Goal: Complete application form: Complete application form

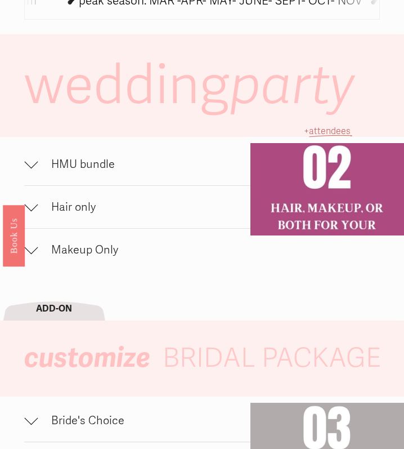
scroll to position [682, 0]
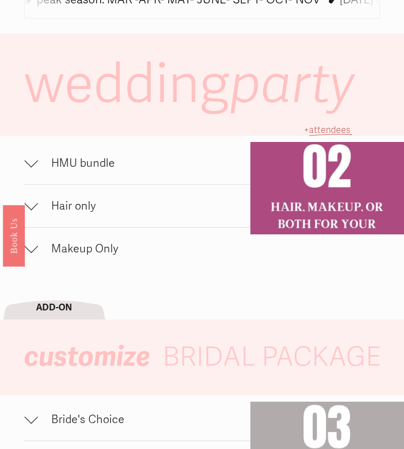
click at [33, 162] on div at bounding box center [31, 161] width 14 height 14
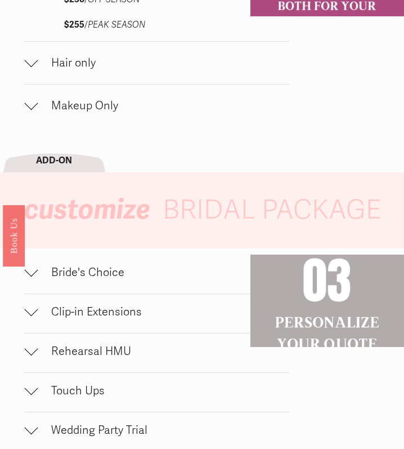
scroll to position [971, 0]
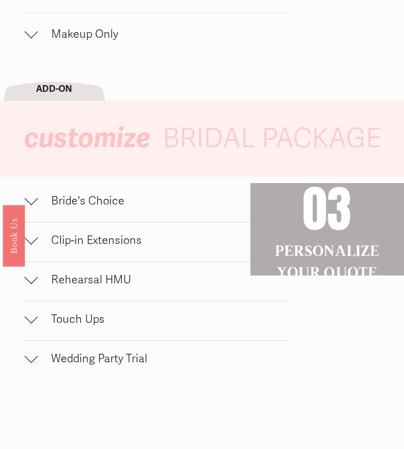
click at [119, 238] on span "Clip-in Extensions" at bounding box center [164, 240] width 252 height 14
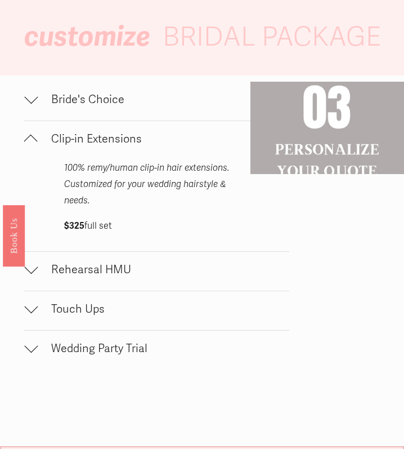
scroll to position [1075, 0]
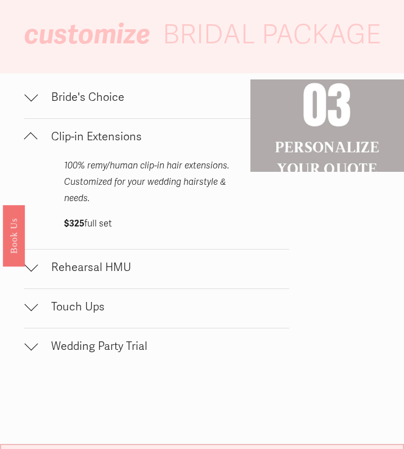
click at [119, 274] on button "Rehearsal HMU" at bounding box center [156, 268] width 265 height 39
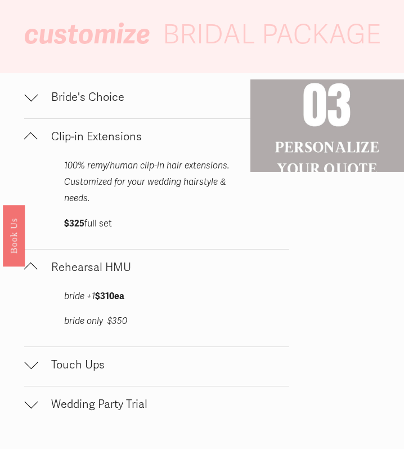
click at [104, 359] on span "Touch Ups" at bounding box center [164, 364] width 252 height 14
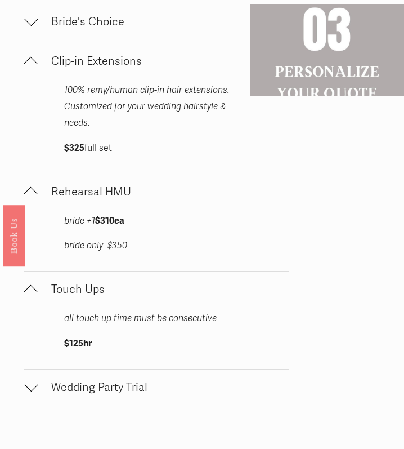
scroll to position [1152, 0]
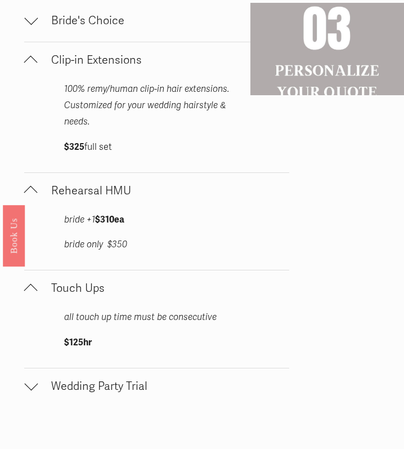
click at [105, 390] on button "Wedding Party Trial" at bounding box center [156, 387] width 265 height 39
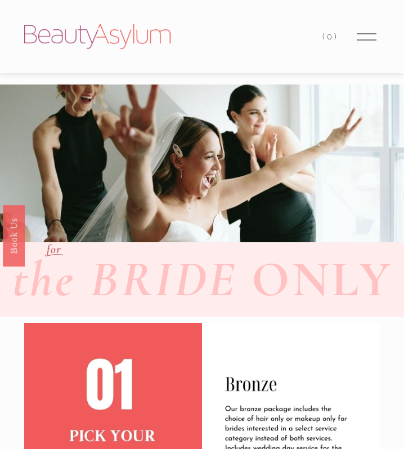
scroll to position [0, 0]
click at [373, 38] on div at bounding box center [367, 37] width 20 height 20
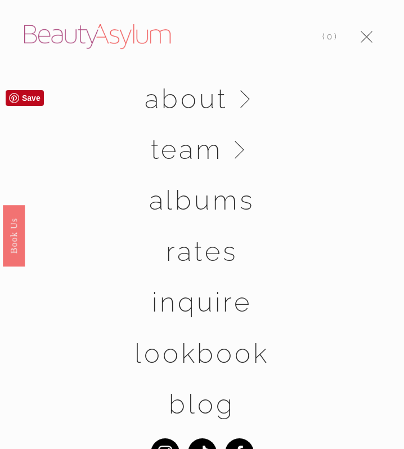
click at [222, 213] on link "albums" at bounding box center [202, 200] width 106 height 26
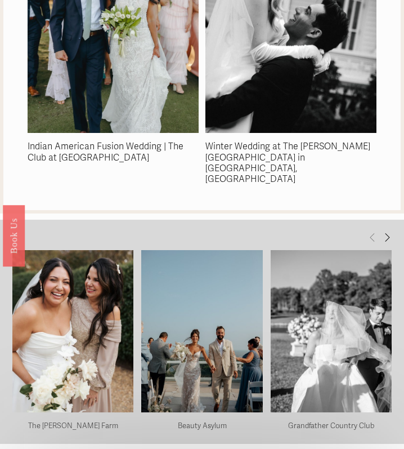
scroll to position [1736, 0]
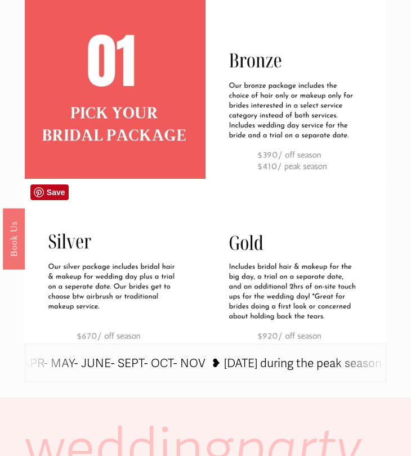
scroll to position [325, 0]
click at [129, 326] on img at bounding box center [115, 270] width 181 height 181
click at [174, 365] on icon at bounding box center [335, 365] width 1238 height 0
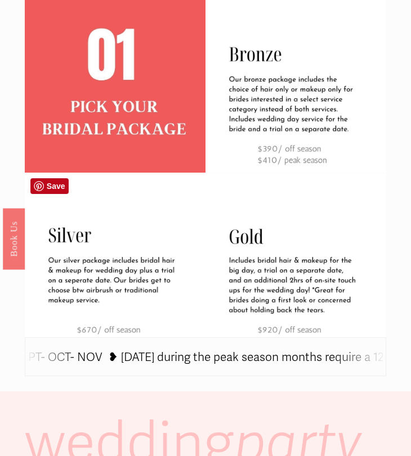
scroll to position [343, 0]
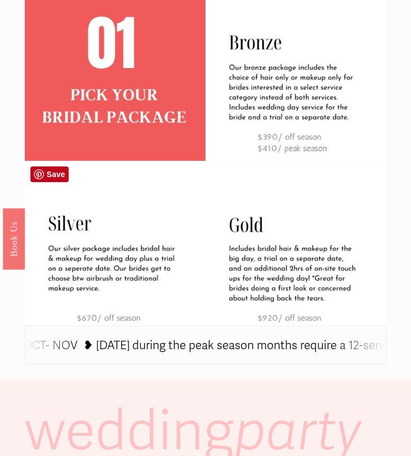
click at [119, 312] on img at bounding box center [115, 252] width 181 height 181
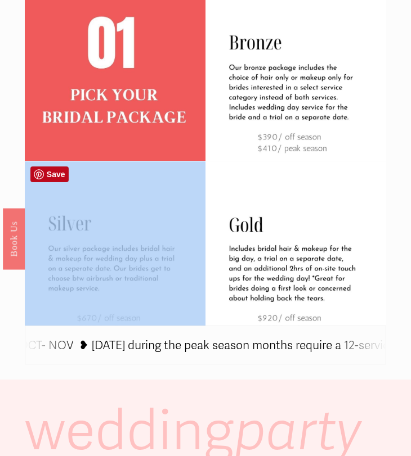
click at [119, 312] on img at bounding box center [115, 252] width 181 height 181
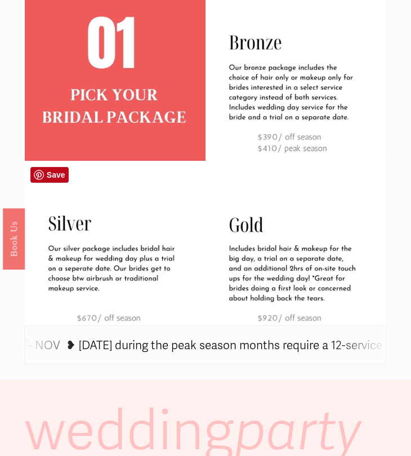
click at [116, 347] on icon at bounding box center [335, 347] width 1238 height 0
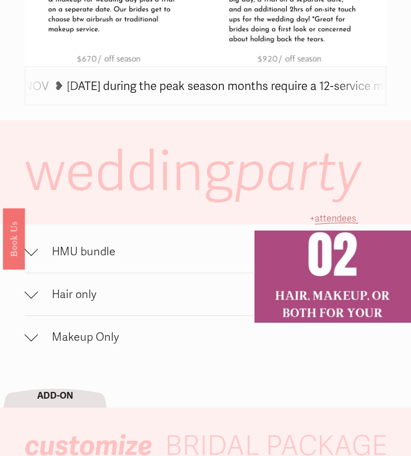
scroll to position [609, 0]
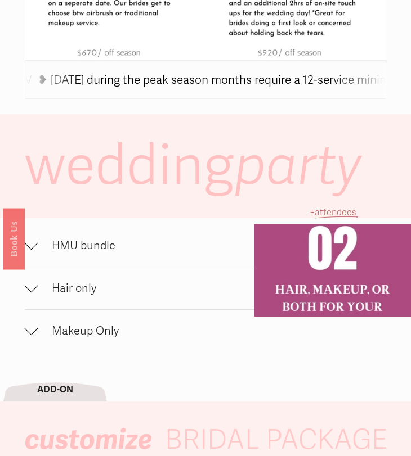
click at [82, 249] on span "HMU bundle" at bounding box center [166, 246] width 256 height 14
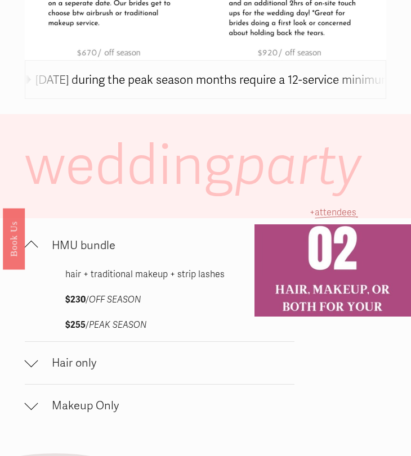
click at [70, 361] on span "Hair only" at bounding box center [166, 364] width 256 height 14
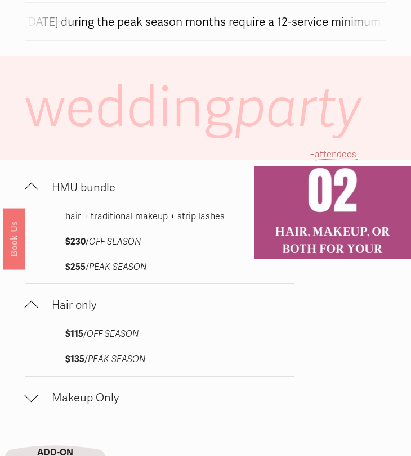
scroll to position [669, 0]
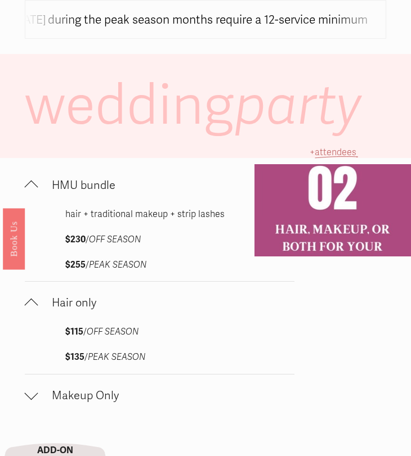
click at [66, 389] on span "Makeup Only" at bounding box center [166, 396] width 256 height 14
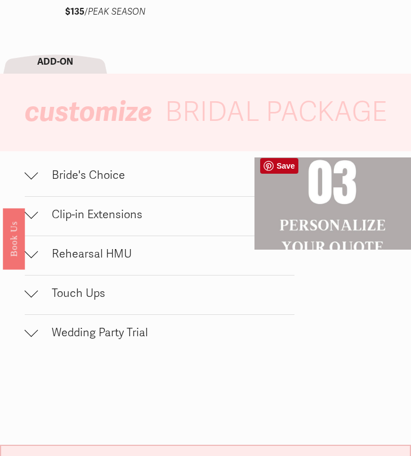
scroll to position [1134, 0]
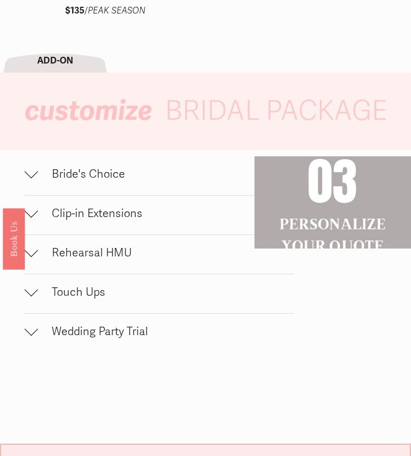
click at [107, 162] on button "Bride's Choice" at bounding box center [160, 176] width 270 height 39
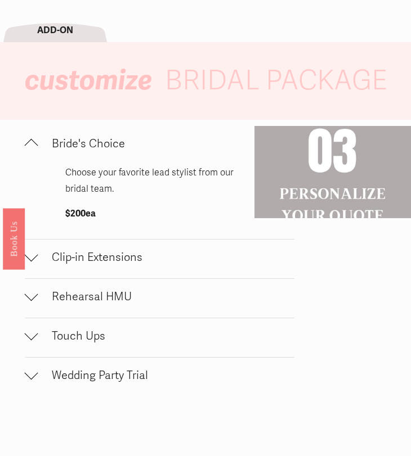
scroll to position [1165, 0]
click at [122, 254] on span "Clip-in Extensions" at bounding box center [166, 257] width 256 height 14
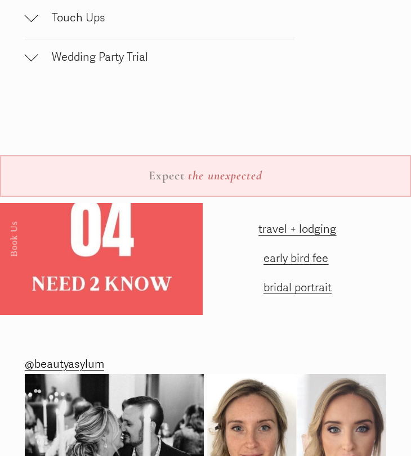
scroll to position [1591, 0]
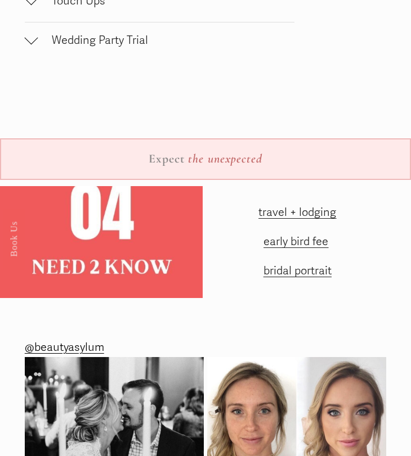
click at [287, 235] on span "early bird fee" at bounding box center [295, 242] width 65 height 14
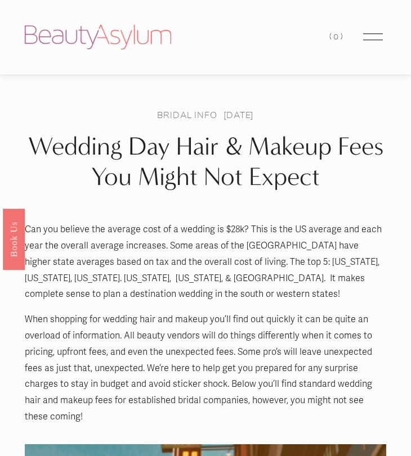
click at [360, 29] on button "Open Menu Close Menu" at bounding box center [373, 36] width 26 height 21
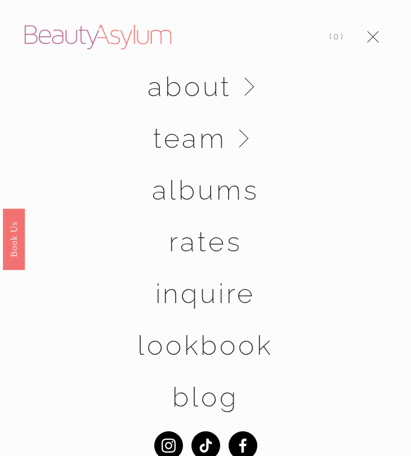
scroll to position [23, 0]
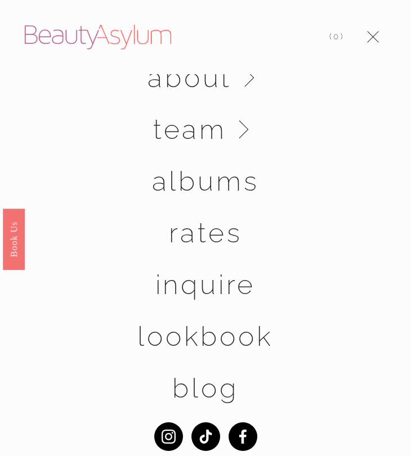
click at [211, 225] on link "Rates" at bounding box center [206, 232] width 74 height 27
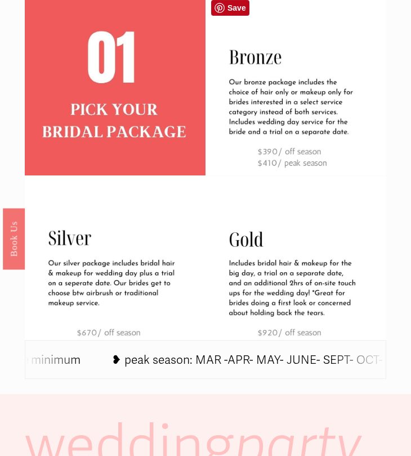
scroll to position [334, 0]
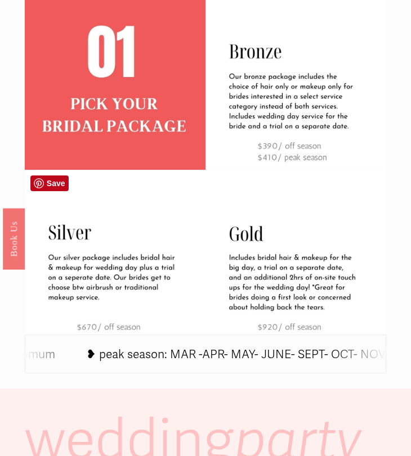
click at [127, 271] on img at bounding box center [115, 261] width 181 height 181
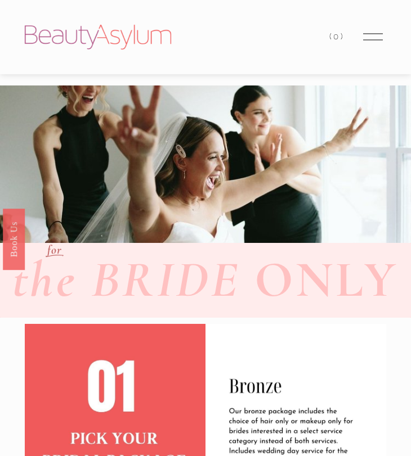
scroll to position [0, 0]
click at [368, 43] on div at bounding box center [373, 37] width 20 height 20
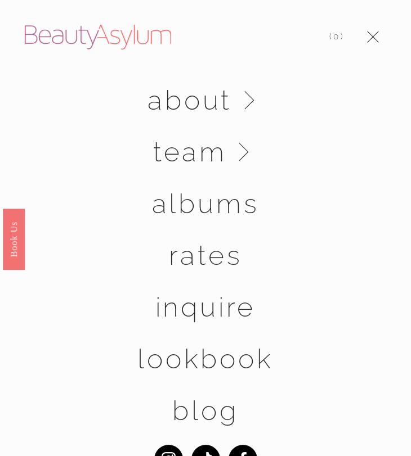
click at [211, 321] on div "Inquire" at bounding box center [205, 307] width 411 height 52
click at [211, 313] on link "Inquire" at bounding box center [205, 306] width 101 height 27
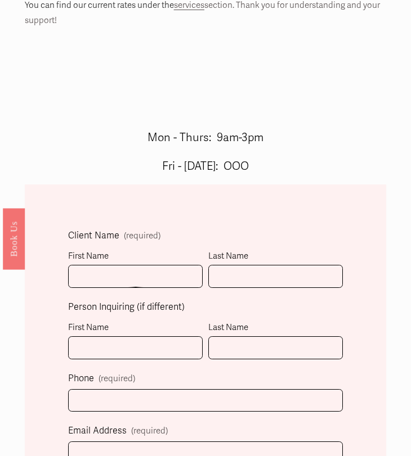
scroll to position [234, 0]
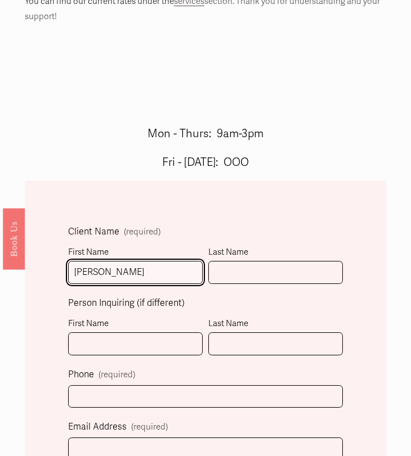
type input "[PERSON_NAME]"
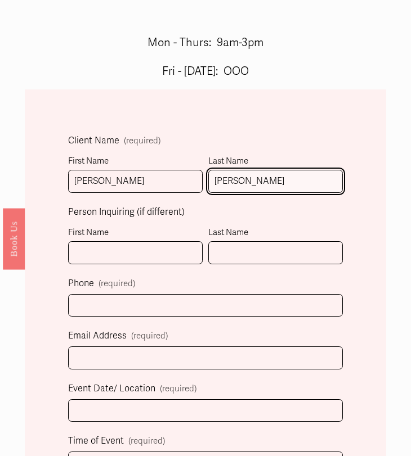
scroll to position [330, 0]
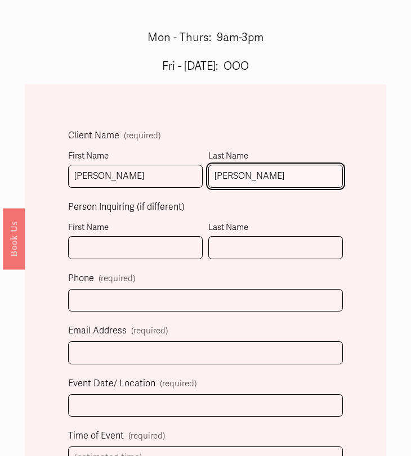
type input "[PERSON_NAME]"
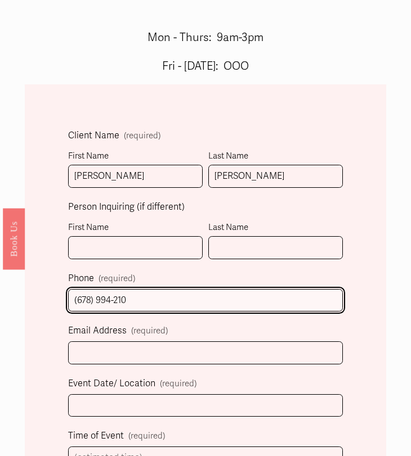
type input "[PHONE_NUMBER]"
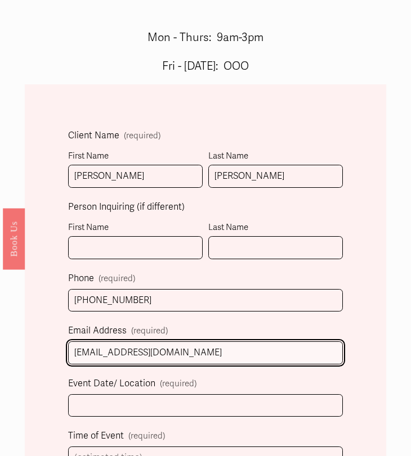
type input "[EMAIL_ADDRESS][DOMAIN_NAME]"
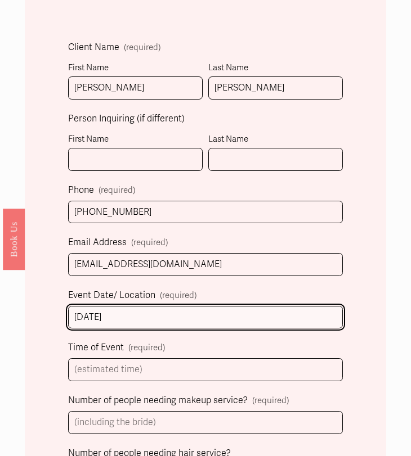
scroll to position [421, 0]
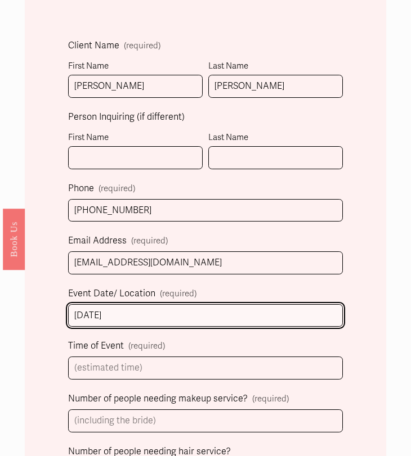
type input "[DATE]"
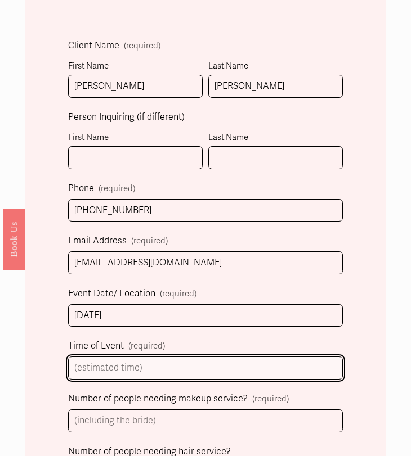
click at [137, 357] on input "Time of Event (required)" at bounding box center [205, 368] width 275 height 23
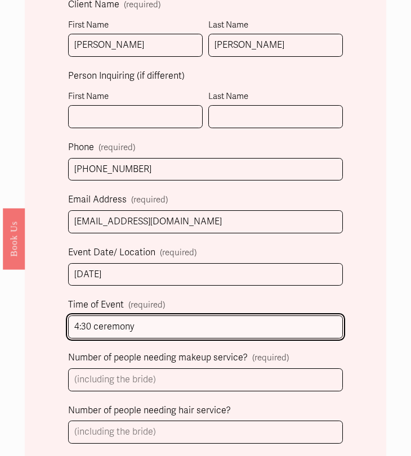
scroll to position [462, 0]
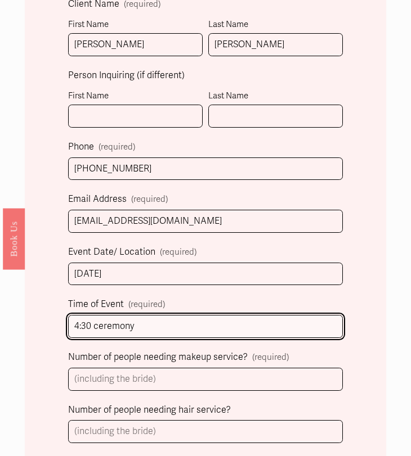
type input "4:30 ceremony"
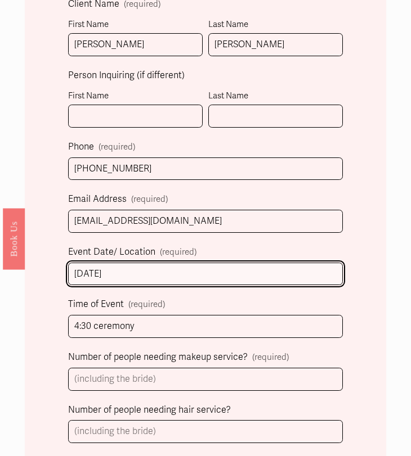
click at [167, 270] on input "[DATE]" at bounding box center [205, 274] width 275 height 23
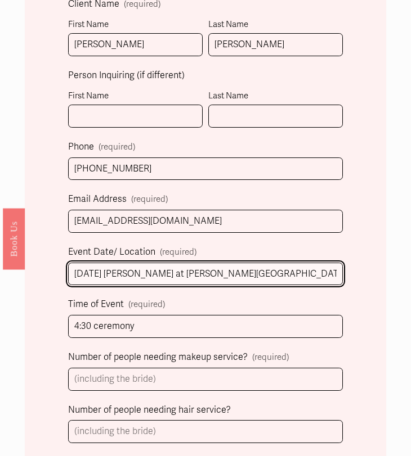
type input "[DATE] [PERSON_NAME] at [PERSON_NAME][GEOGRAPHIC_DATA], [GEOGRAPHIC_DATA]"
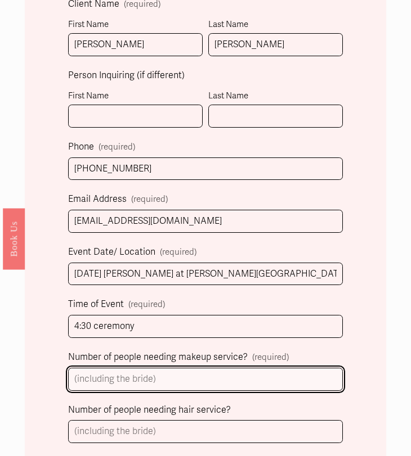
click at [132, 375] on input "Number of people needing makeup service? (required)" at bounding box center [205, 380] width 275 height 23
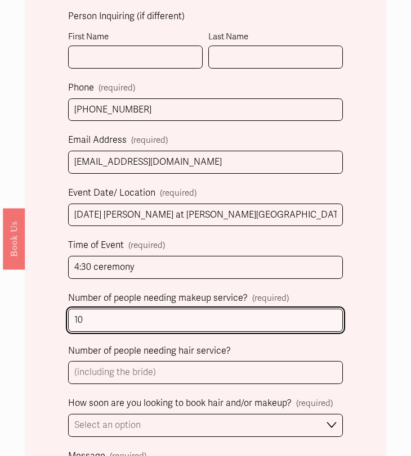
scroll to position [525, 0]
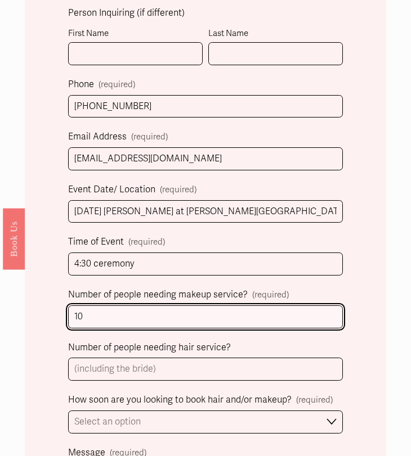
type input "10"
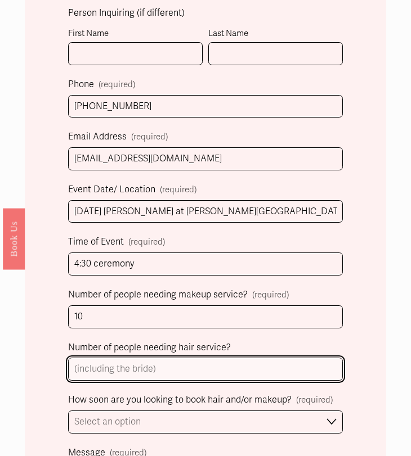
click at [164, 368] on input "Number of people needing hair service?" at bounding box center [205, 370] width 275 height 23
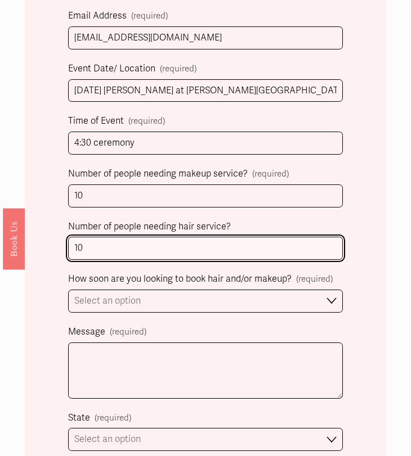
scroll to position [648, 0]
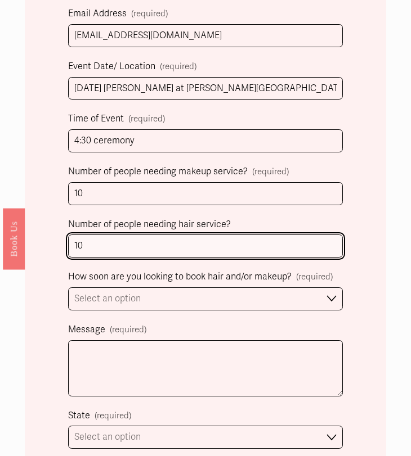
type input "10"
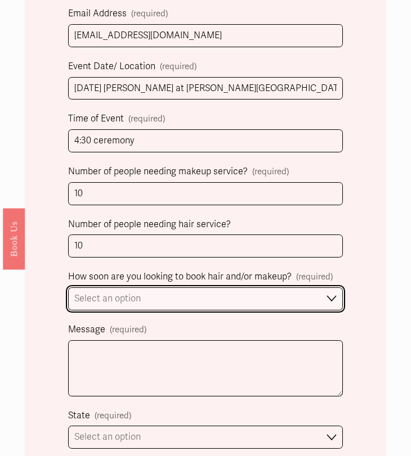
select select "1-2 weeks"
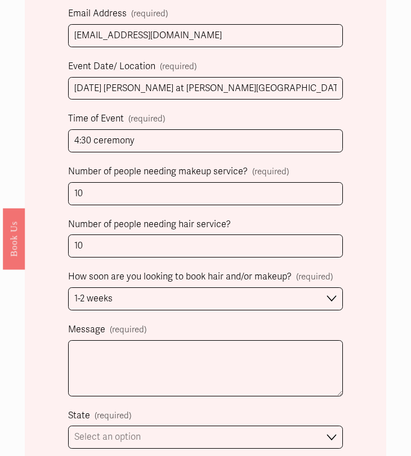
click at [258, 322] on label "Message (required)" at bounding box center [205, 331] width 275 height 19
click at [258, 341] on textarea "Message (required)" at bounding box center [205, 369] width 275 height 56
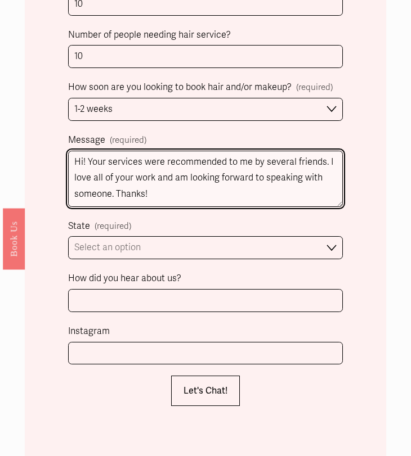
scroll to position [839, 0]
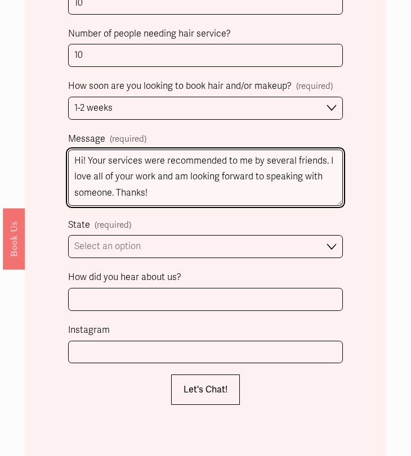
type textarea "Hi! Your services were recommended to me by several friends. I love all of your…"
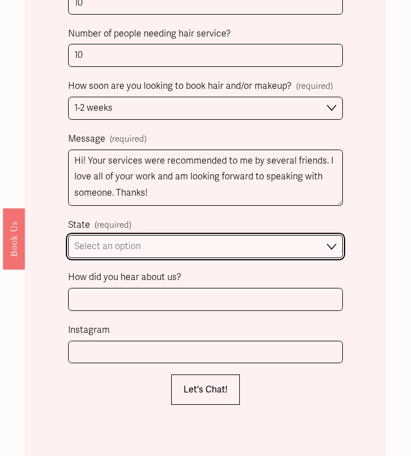
select select "[GEOGRAPHIC_DATA], [GEOGRAPHIC_DATA]"
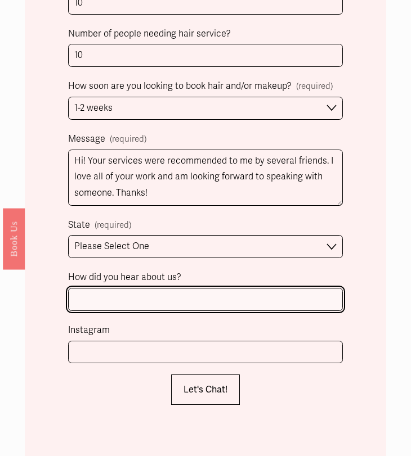
click at [142, 289] on input "How did you hear about us?" at bounding box center [205, 300] width 275 height 23
type input "friend recommendation"
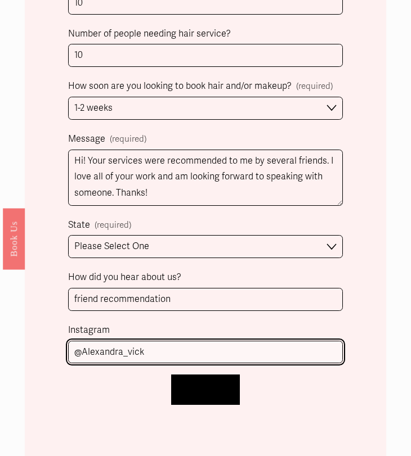
type input "@Alexandra_vick"
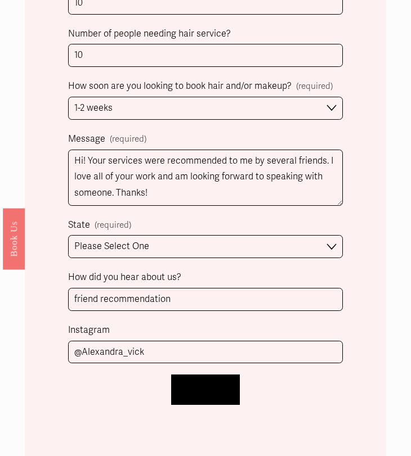
click at [187, 385] on span "Let's Chat!" at bounding box center [205, 390] width 44 height 11
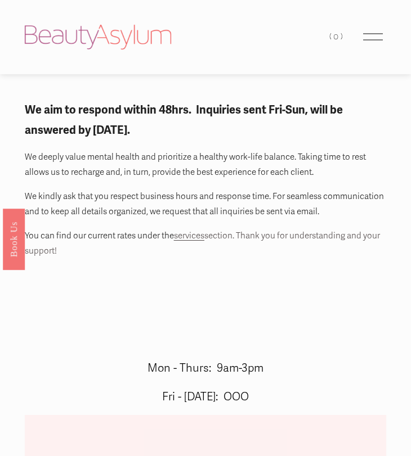
scroll to position [0, 0]
